Goal: Transaction & Acquisition: Book appointment/travel/reservation

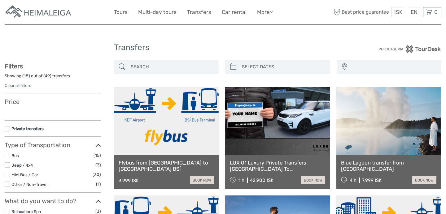
select select
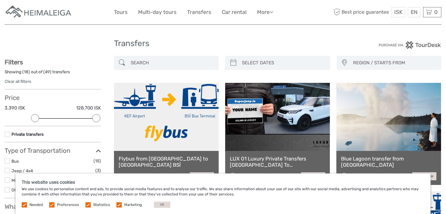
scroll to position [5, 0]
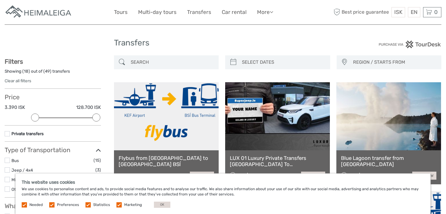
click at [147, 67] on input "search" at bounding box center [172, 62] width 88 height 11
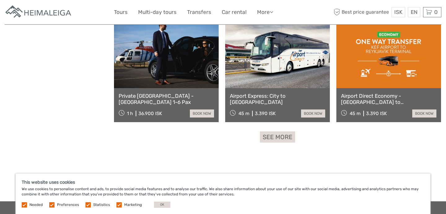
scroll to position [621, 0]
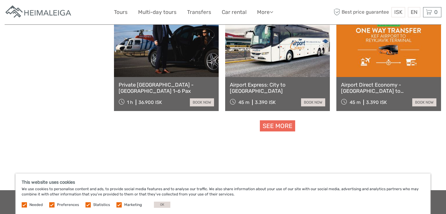
click at [292, 131] on link "See more" at bounding box center [277, 125] width 35 height 11
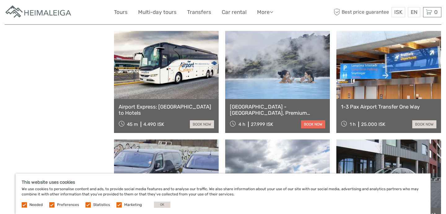
scroll to position [1032, 0]
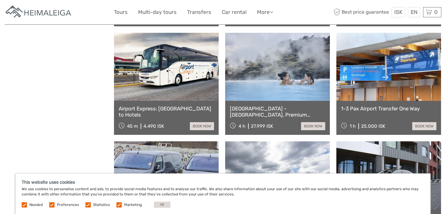
click at [177, 80] on link at bounding box center [166, 67] width 105 height 68
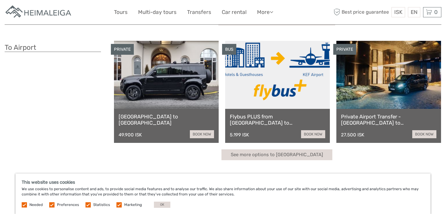
scroll to position [166, 0]
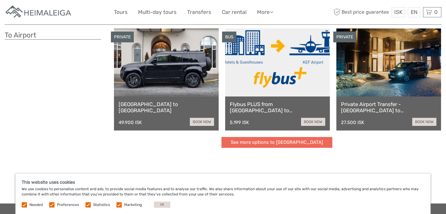
click at [307, 145] on link "See more options to Keflavík airport" at bounding box center [276, 142] width 111 height 11
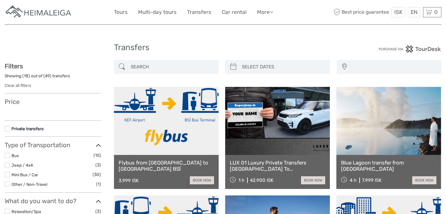
select select
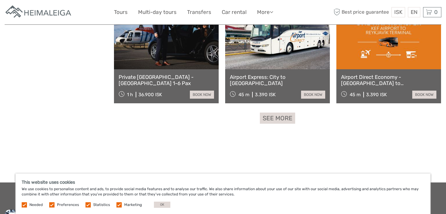
scroll to position [625, 0]
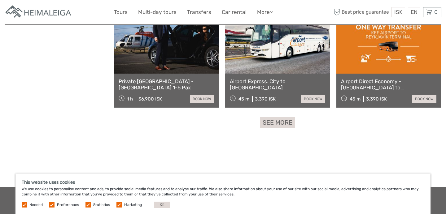
click at [41, 18] on img at bounding box center [39, 12] width 68 height 15
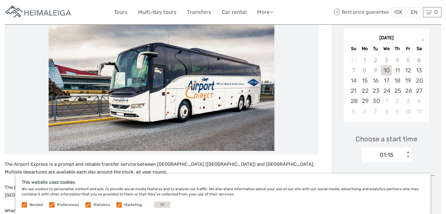
scroll to position [99, 0]
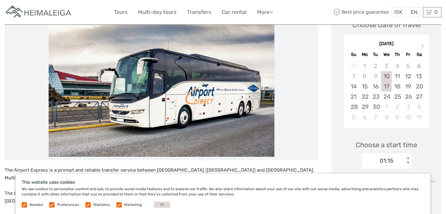
click at [384, 90] on div "17" at bounding box center [386, 86] width 11 height 10
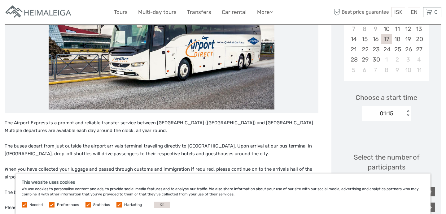
scroll to position [102, 0]
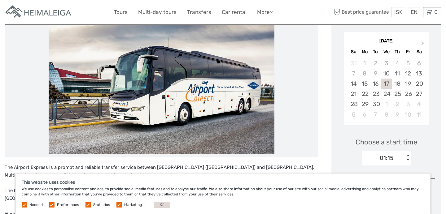
click at [373, 158] on div "01:15" at bounding box center [383, 158] width 43 height 9
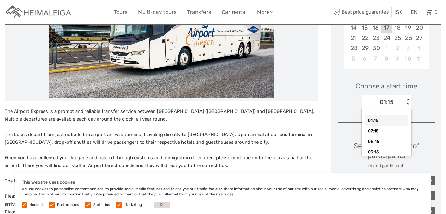
scroll to position [164, 0]
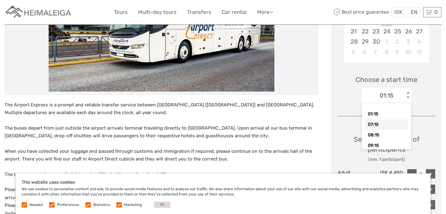
click at [376, 129] on div "07:15" at bounding box center [386, 124] width 43 height 11
click at [380, 97] on div "07:15" at bounding box center [386, 96] width 14 height 8
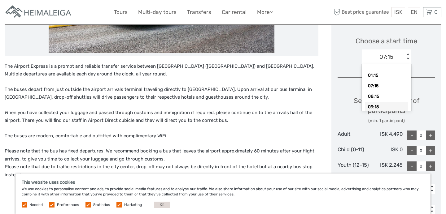
click at [380, 105] on div "09:15" at bounding box center [386, 107] width 43 height 11
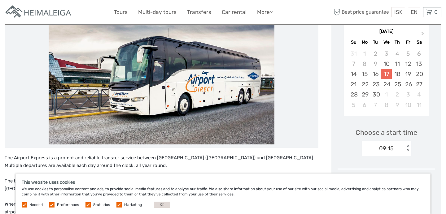
scroll to position [104, 0]
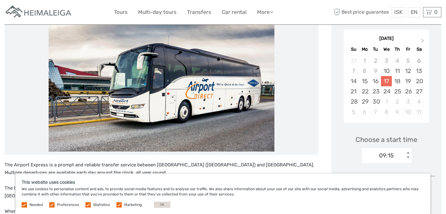
click at [388, 82] on div "17" at bounding box center [386, 81] width 11 height 10
click at [388, 90] on div "24" at bounding box center [386, 91] width 11 height 10
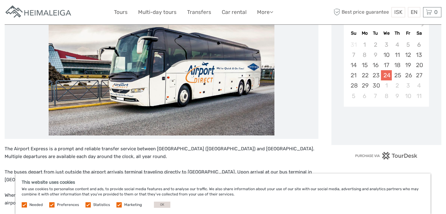
scroll to position [123, 0]
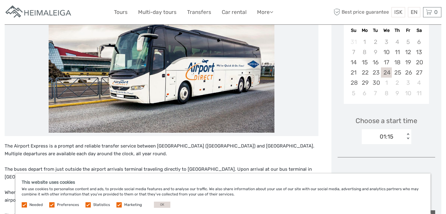
click at [388, 140] on div "01:15" at bounding box center [386, 137] width 14 height 8
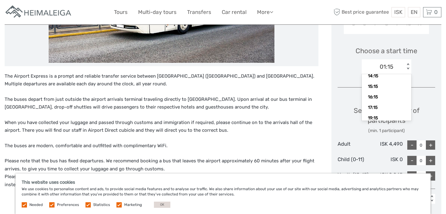
scroll to position [107, 0]
click at [375, 86] on div "16:15" at bounding box center [386, 84] width 43 height 11
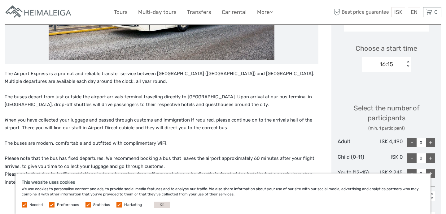
scroll to position [198, 0]
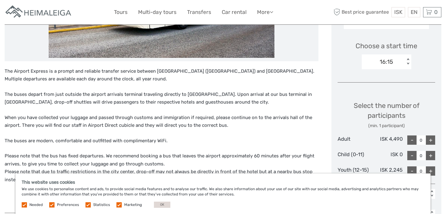
click at [427, 136] on div "+" at bounding box center [430, 140] width 9 height 9
type input "2"
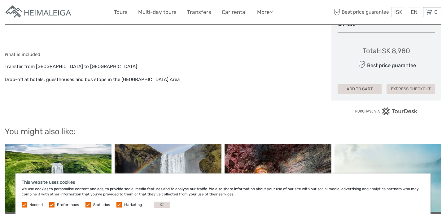
scroll to position [434, 0]
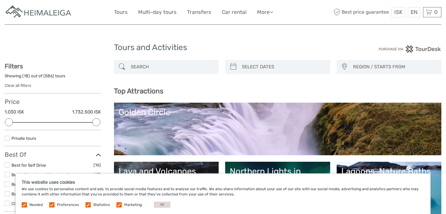
select select
